Goal: Task Accomplishment & Management: Manage account settings

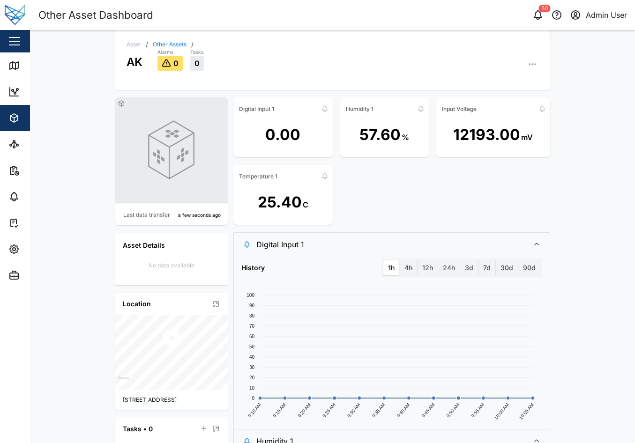
scroll to position [209, 0]
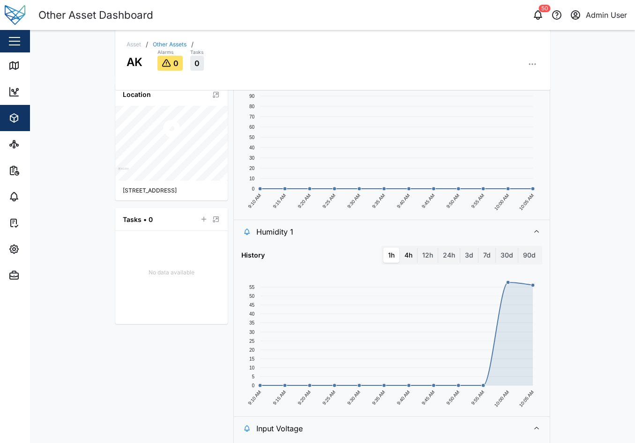
click at [401, 255] on label "4h" at bounding box center [408, 255] width 17 height 15
click at [400, 248] on hours "4h" at bounding box center [400, 248] width 0 height 0
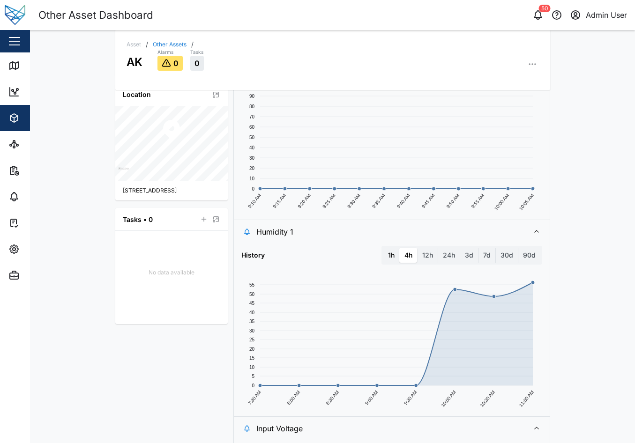
click at [391, 257] on label "1h" at bounding box center [391, 255] width 16 height 15
click at [383, 248] on hour "1h" at bounding box center [383, 248] width 0 height 0
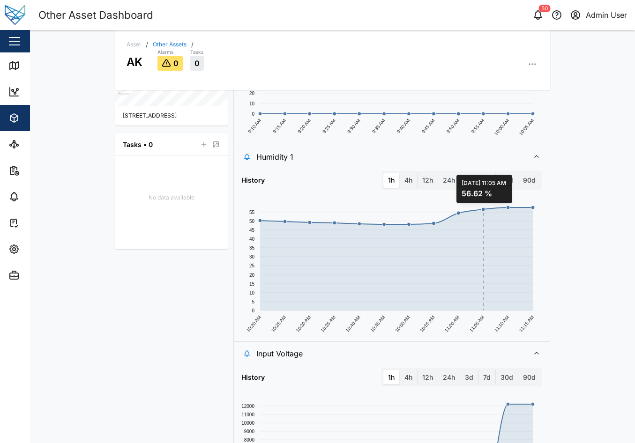
scroll to position [397, 0]
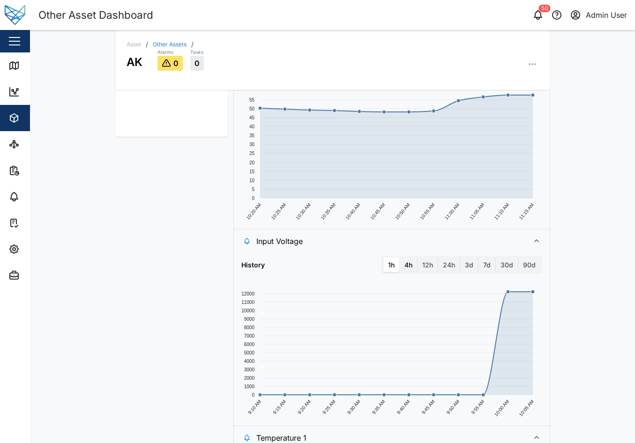
click at [408, 271] on label "4h" at bounding box center [408, 265] width 17 height 15
click at [400, 258] on hours "4h" at bounding box center [400, 258] width 0 height 0
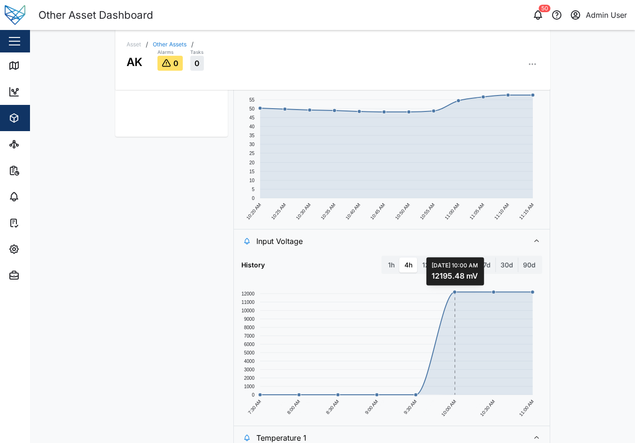
scroll to position [584, 0]
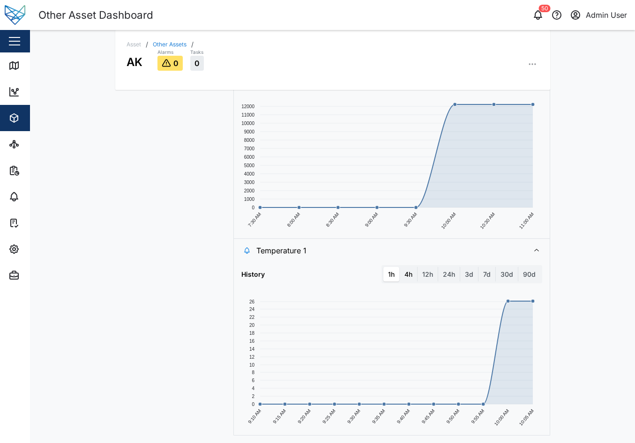
click at [408, 281] on label "4h" at bounding box center [408, 274] width 17 height 15
click at [400, 267] on hours "4h" at bounding box center [400, 267] width 0 height 0
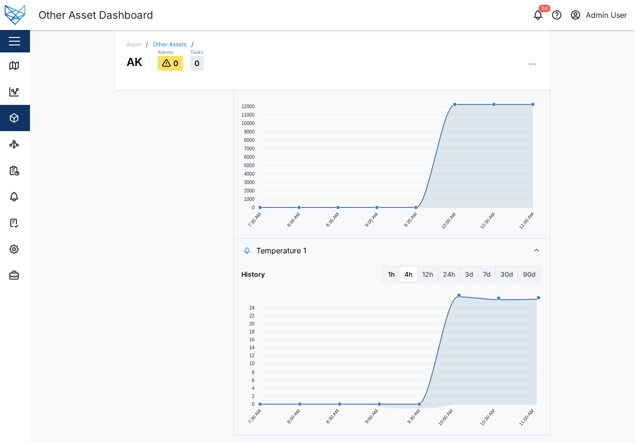
click at [391, 276] on label "1h" at bounding box center [391, 274] width 16 height 15
click at [383, 267] on hour "1h" at bounding box center [383, 267] width 0 height 0
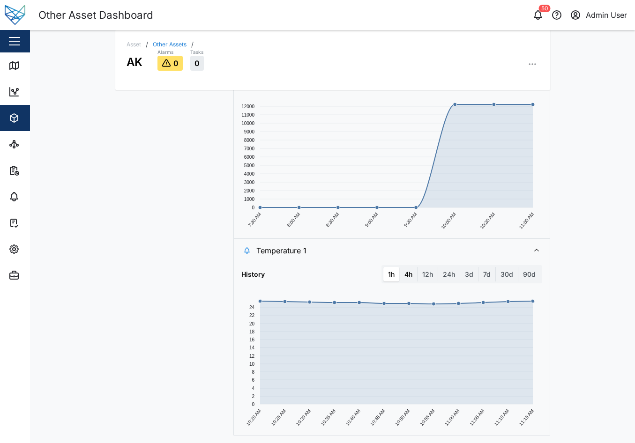
click at [408, 279] on label "4h" at bounding box center [408, 274] width 17 height 15
click at [400, 267] on hours "4h" at bounding box center [400, 267] width 0 height 0
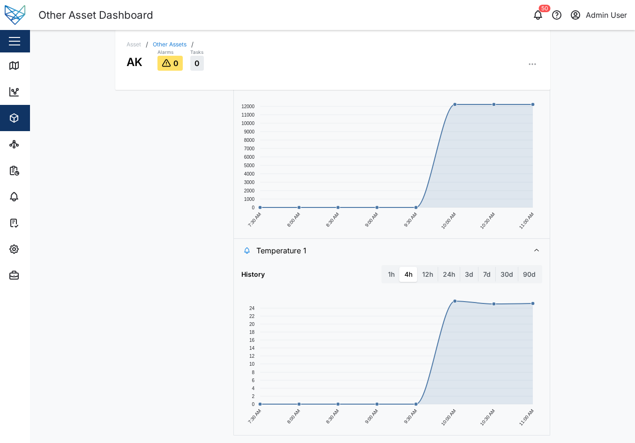
click at [573, 316] on div "Asset / Other Assets / AK Alarms 0 Tasks 0 Last data transfer a few seconds ago…" at bounding box center [332, 236] width 605 height 413
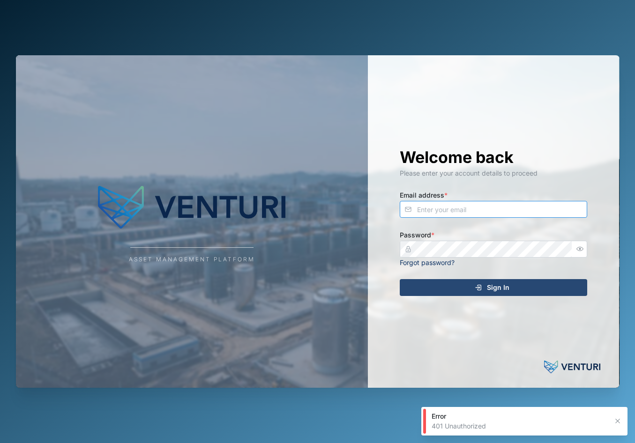
type input "[EMAIL_ADDRESS][DOMAIN_NAME]"
click at [498, 291] on span "Sign In" at bounding box center [498, 288] width 22 height 16
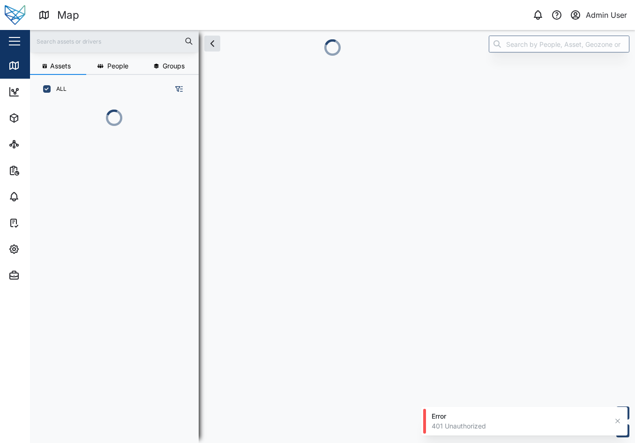
scroll to position [328, 147]
